Goal: Information Seeking & Learning: Stay updated

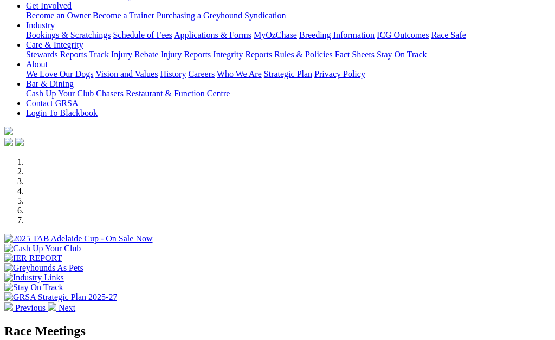
scroll to position [185, 0]
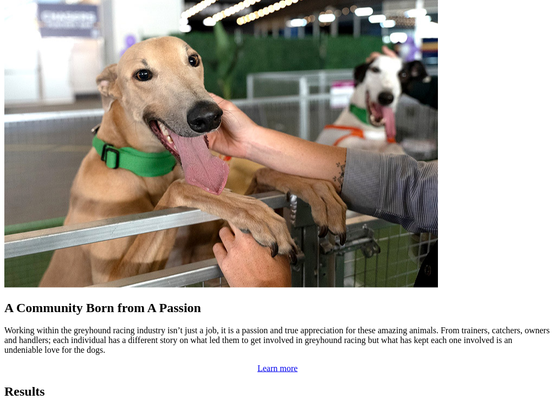
scroll to position [869, 0]
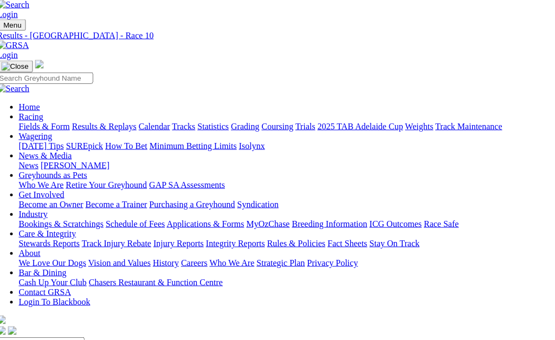
scroll to position [0, 7]
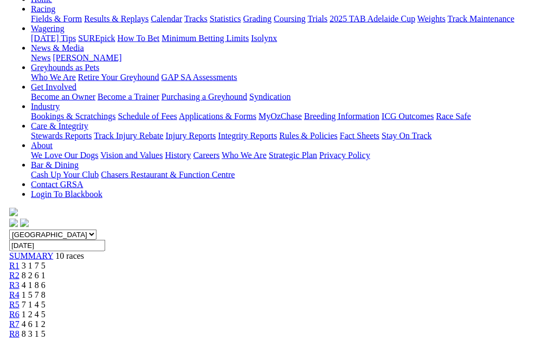
scroll to position [117, 0]
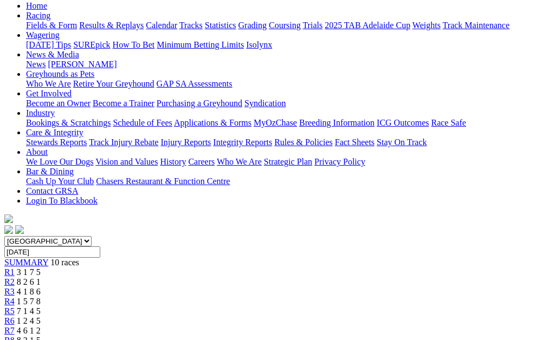
click at [15, 326] on link "R7" at bounding box center [9, 330] width 10 height 9
click at [41, 326] on span "4 6 1 2" at bounding box center [29, 330] width 24 height 9
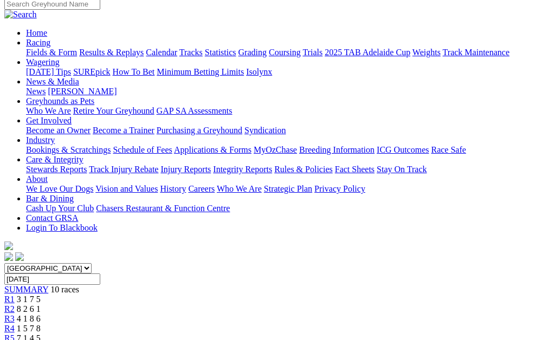
scroll to position [89, 0]
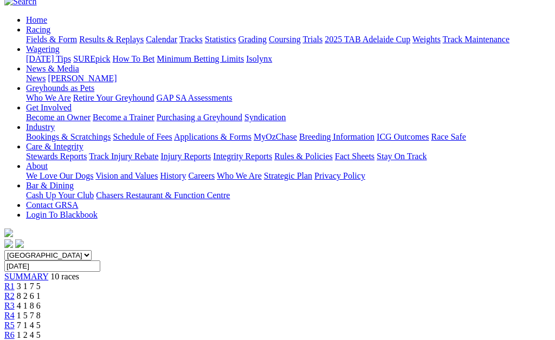
scroll to position [102, 0]
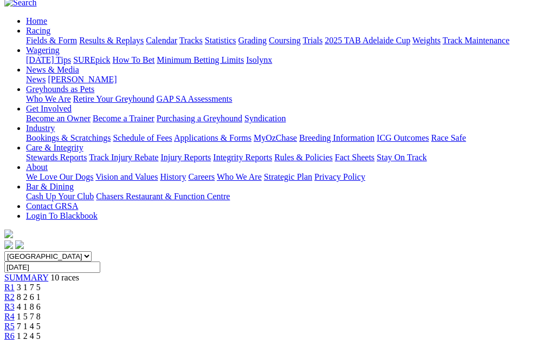
click at [41, 322] on span "7 1 4 5" at bounding box center [29, 326] width 24 height 9
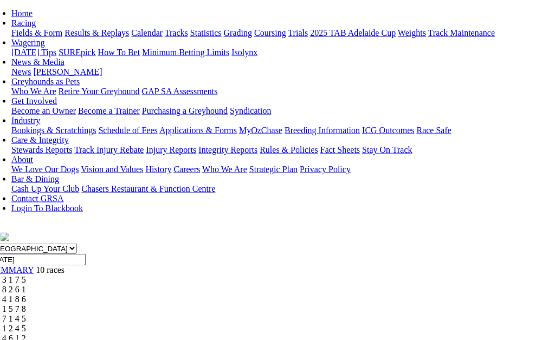
scroll to position [109, 14]
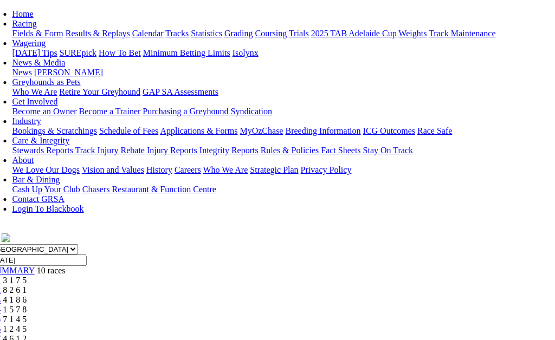
click at [27, 305] on span "1 5 7 8" at bounding box center [15, 309] width 24 height 9
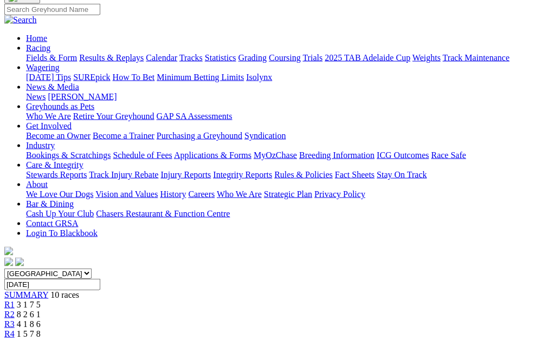
scroll to position [83, 0]
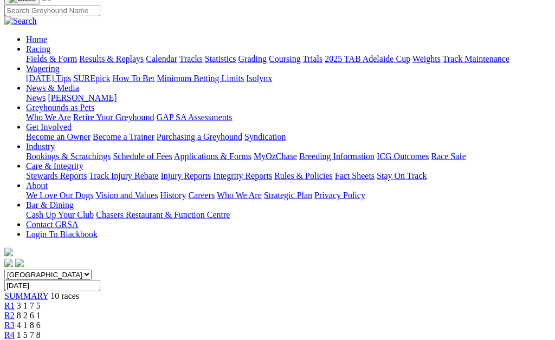
click at [15, 321] on span "R3" at bounding box center [9, 325] width 10 height 9
click at [210, 321] on div "R3 4 1 8 6" at bounding box center [277, 326] width 546 height 10
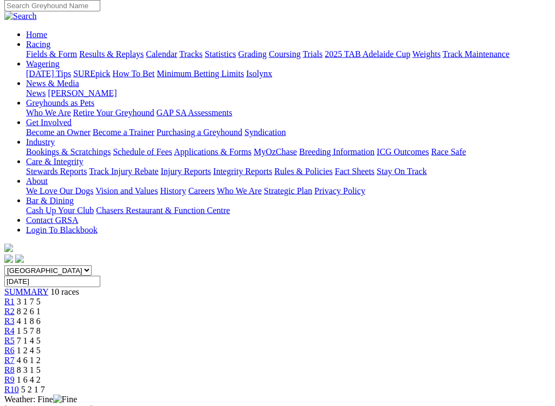
scroll to position [90, 0]
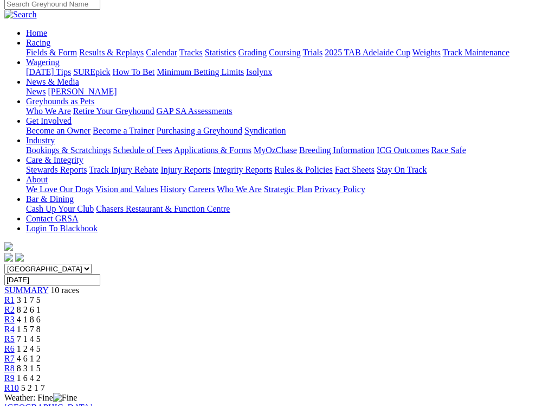
click at [15, 305] on span "R2" at bounding box center [9, 309] width 10 height 9
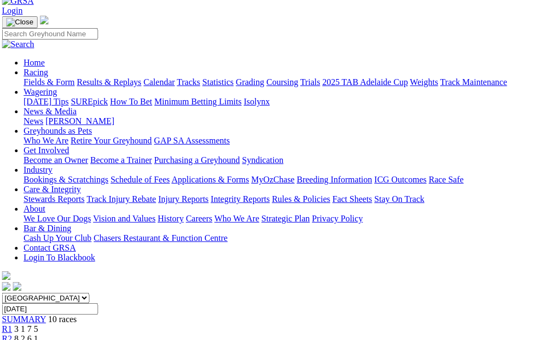
scroll to position [54, 2]
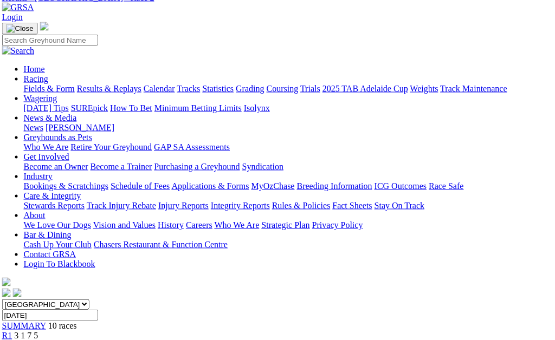
click at [12, 331] on link "R1" at bounding box center [7, 335] width 10 height 9
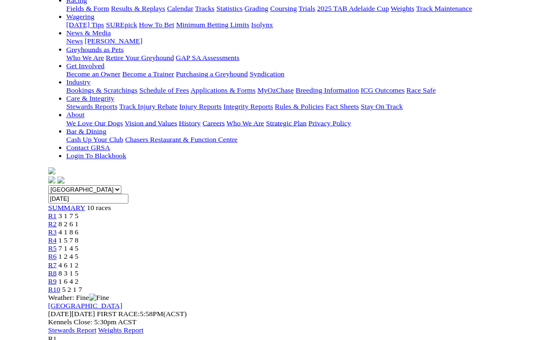
scroll to position [133, 0]
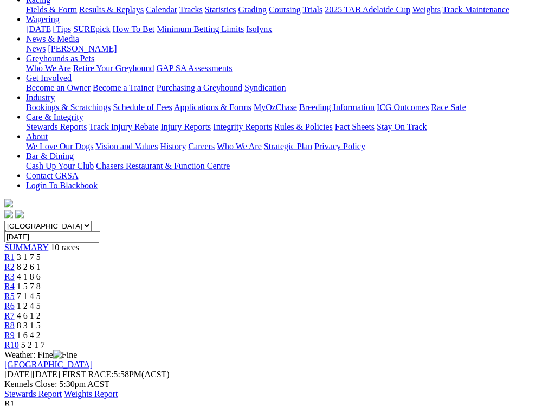
click at [62, 340] on link "Stewards Report" at bounding box center [32, 393] width 57 height 9
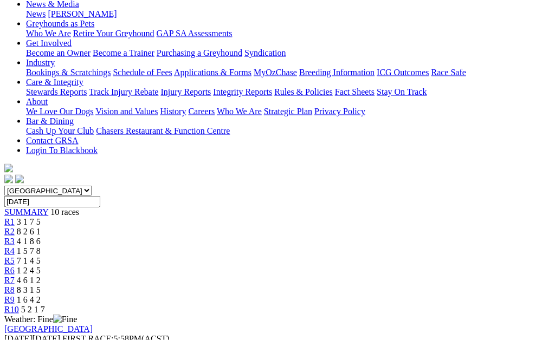
scroll to position [168, 0]
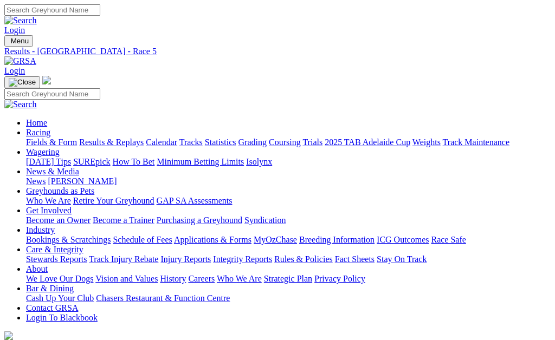
scroll to position [109, 14]
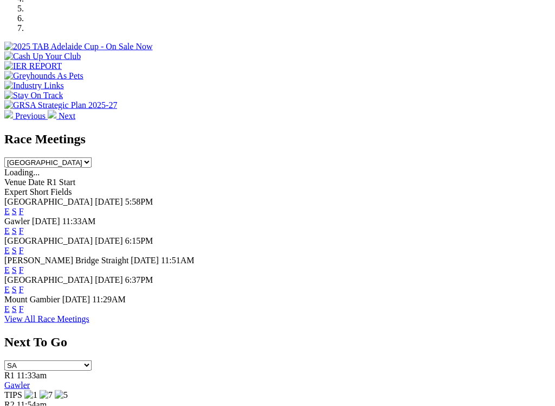
scroll to position [378, 0]
click at [24, 284] on link "F" at bounding box center [21, 288] width 5 height 9
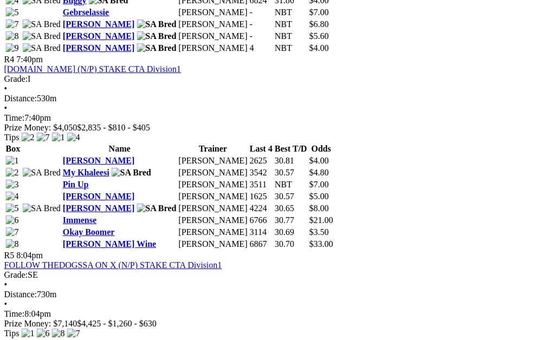
scroll to position [1085, 20]
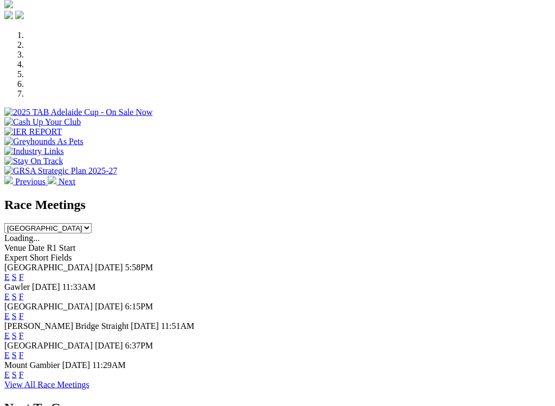
scroll to position [313, 0]
click at [24, 311] on link "F" at bounding box center [21, 315] width 5 height 9
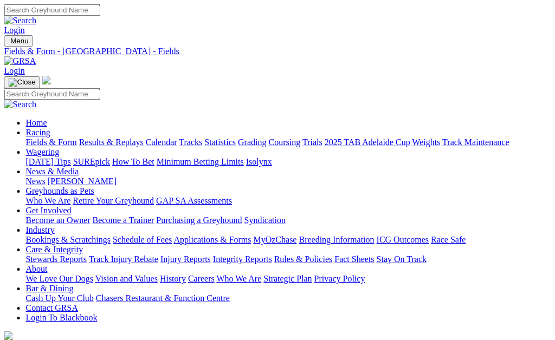
scroll to position [0, 39]
